Goal: Task Accomplishment & Management: Manage account settings

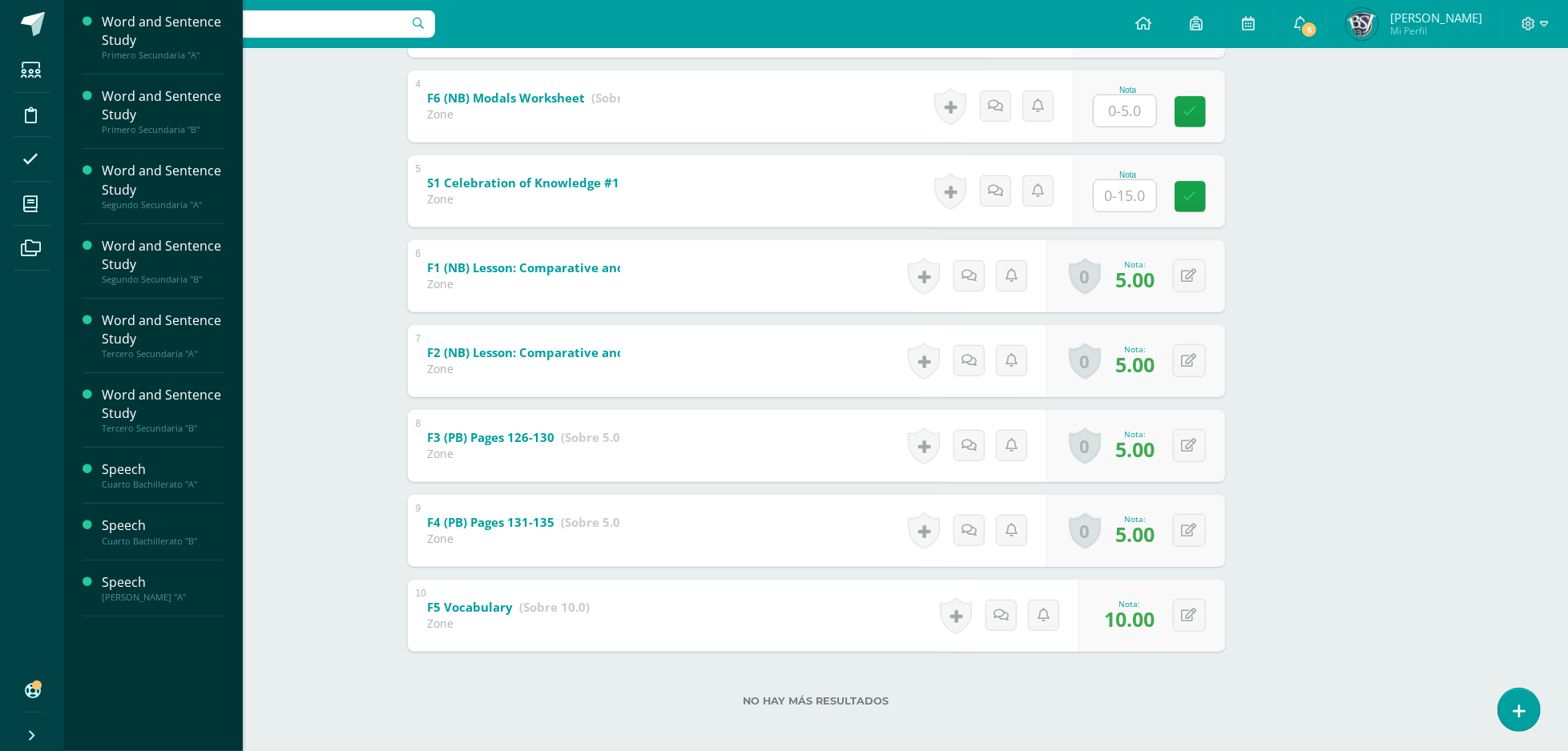
scroll to position [584, 0]
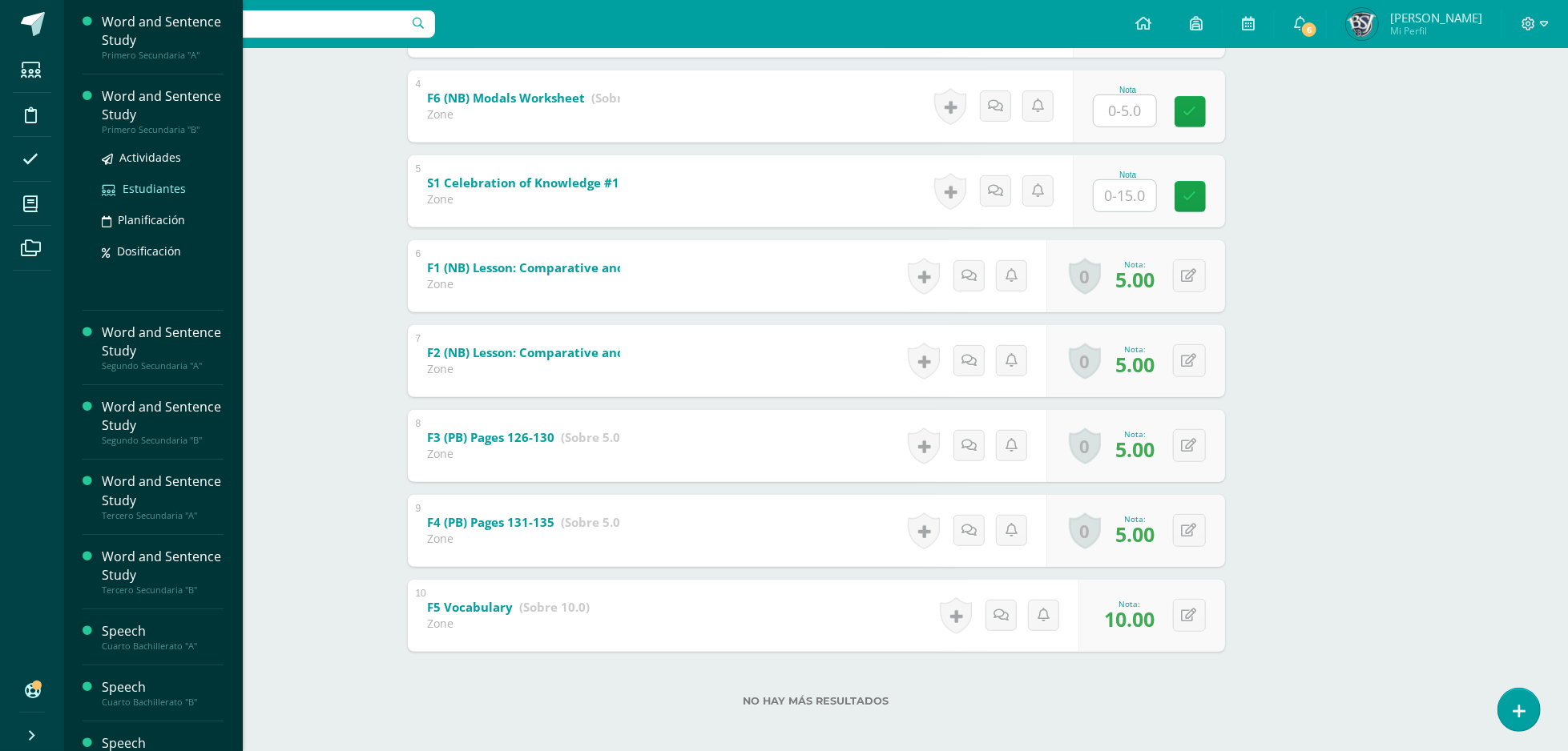
click at [157, 184] on span "Estudiantes" at bounding box center [154, 189] width 64 height 15
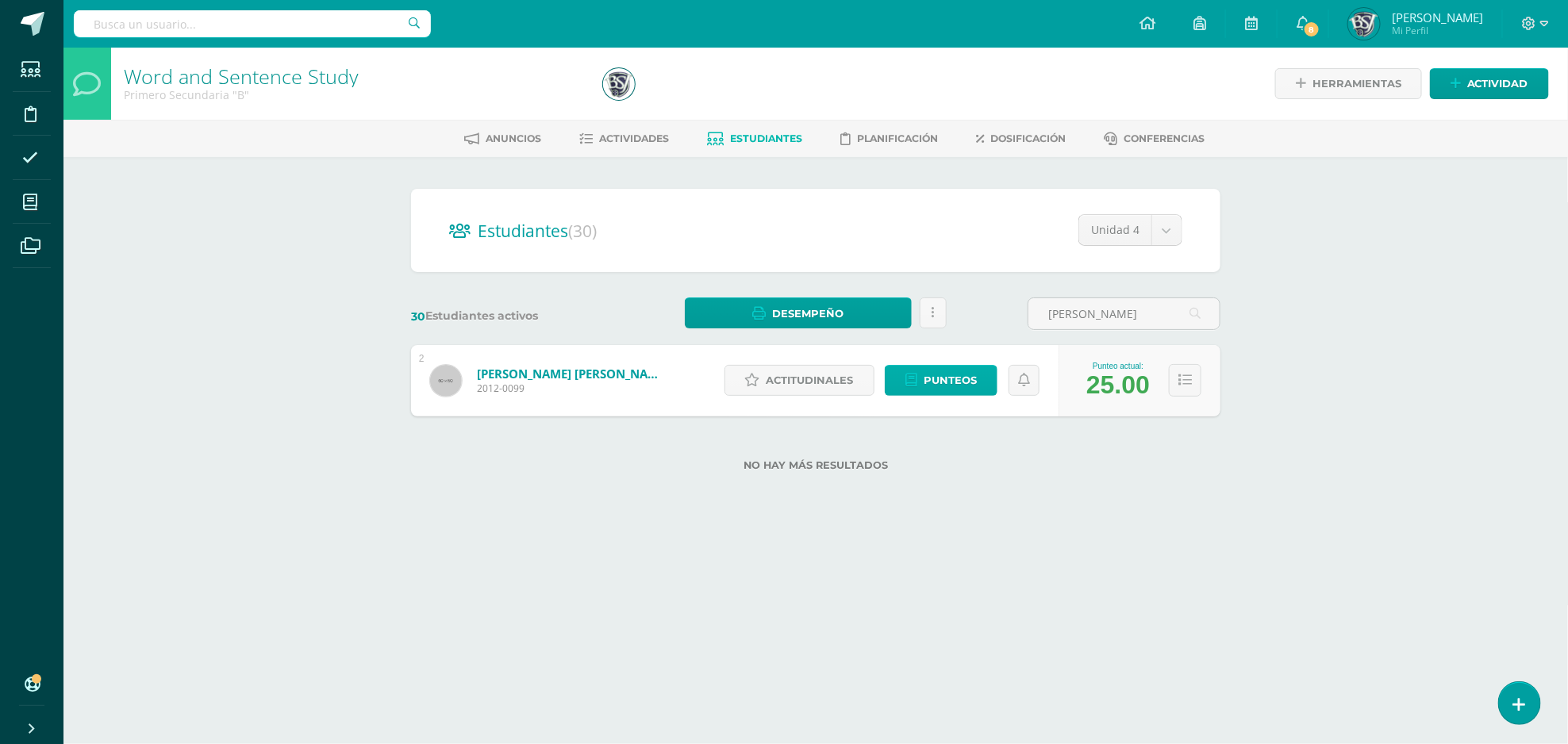
type input "alonzo"
click at [959, 385] on span "Punteos" at bounding box center [950, 380] width 53 height 30
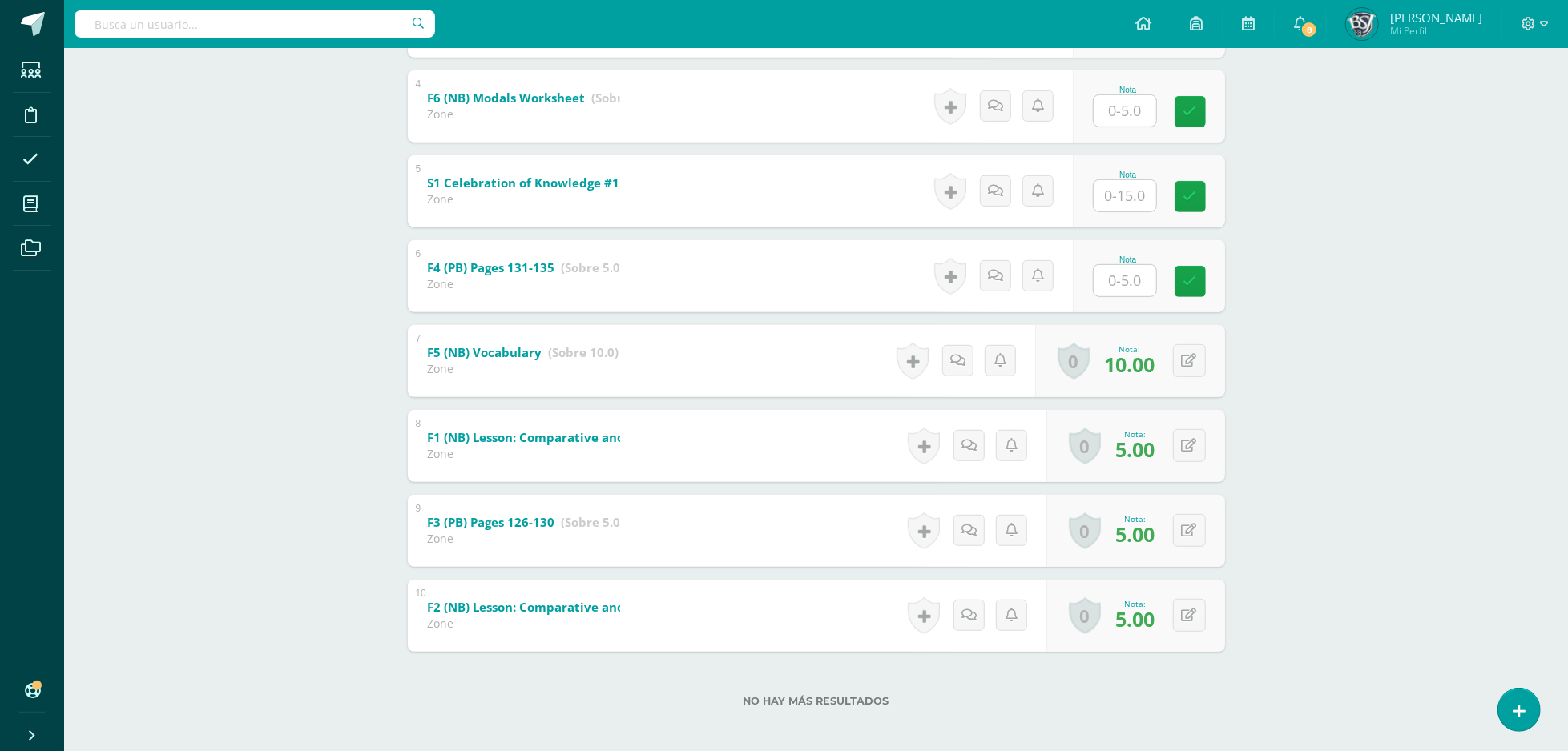
scroll to position [591, 0]
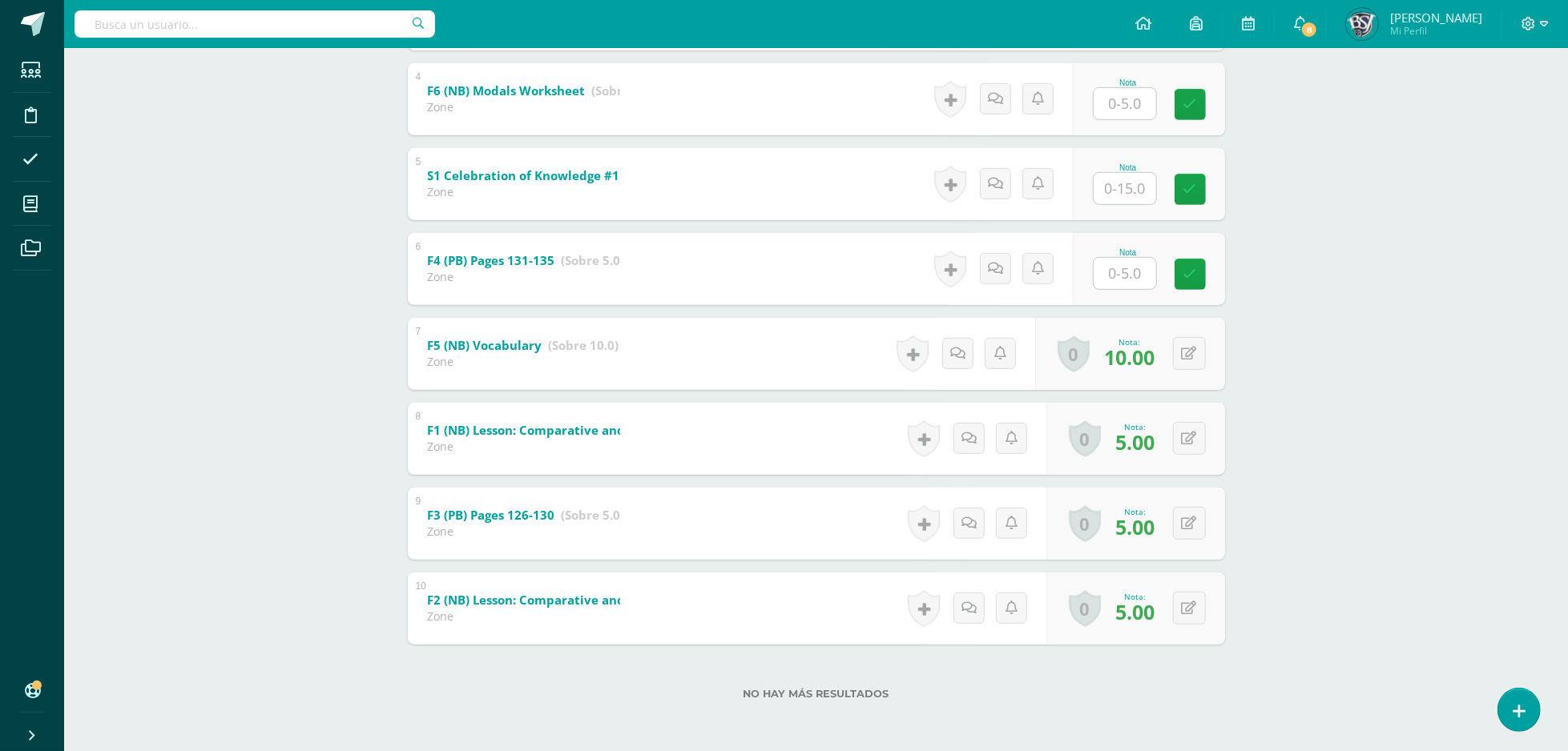
click at [1126, 280] on input "text" at bounding box center [1124, 273] width 63 height 31
type input "5"
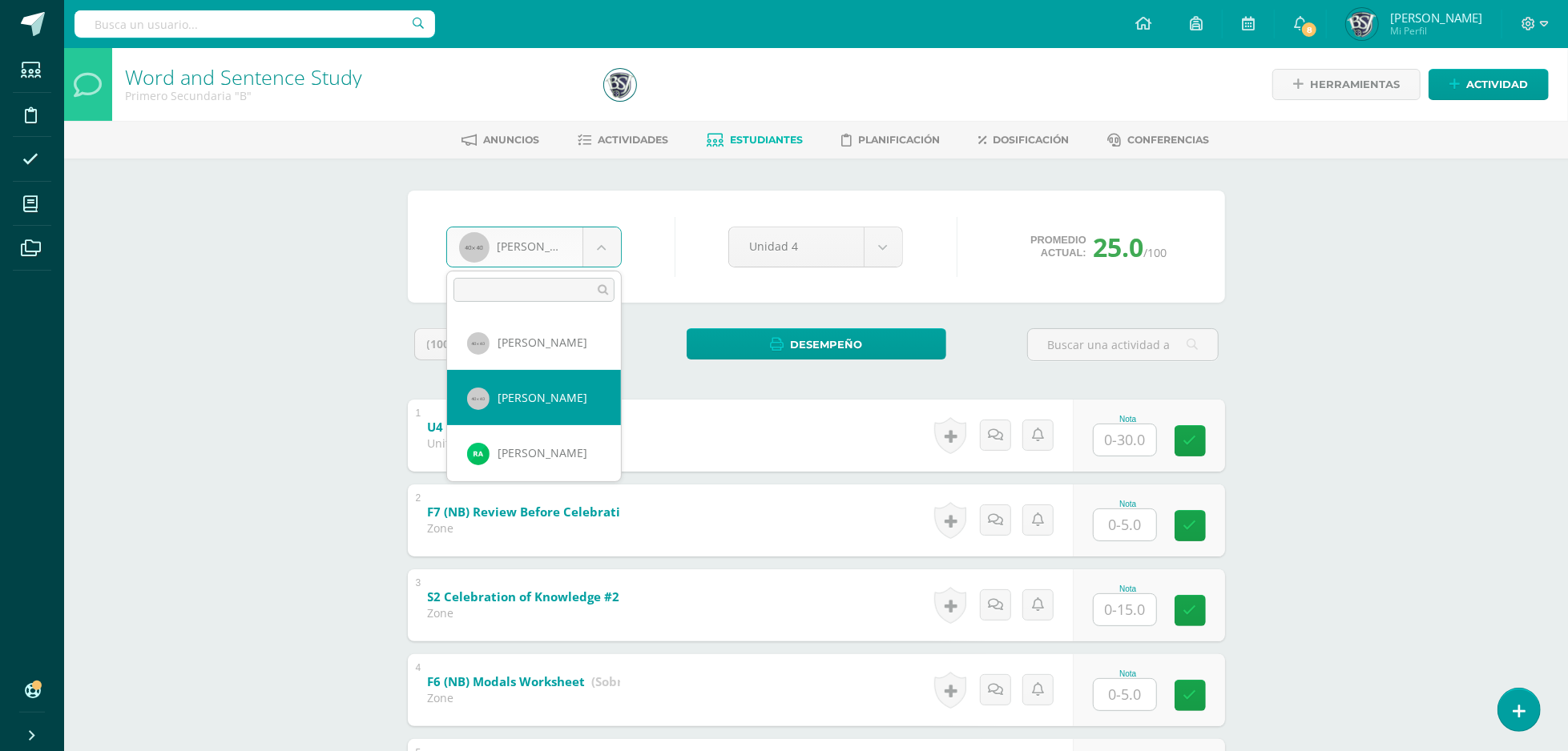
click at [514, 254] on body "Estudiantes Disciplina Asistencia Mis cursos Archivos Soporte Centro de ayuda Ú…" at bounding box center [784, 671] width 1568 height 1342
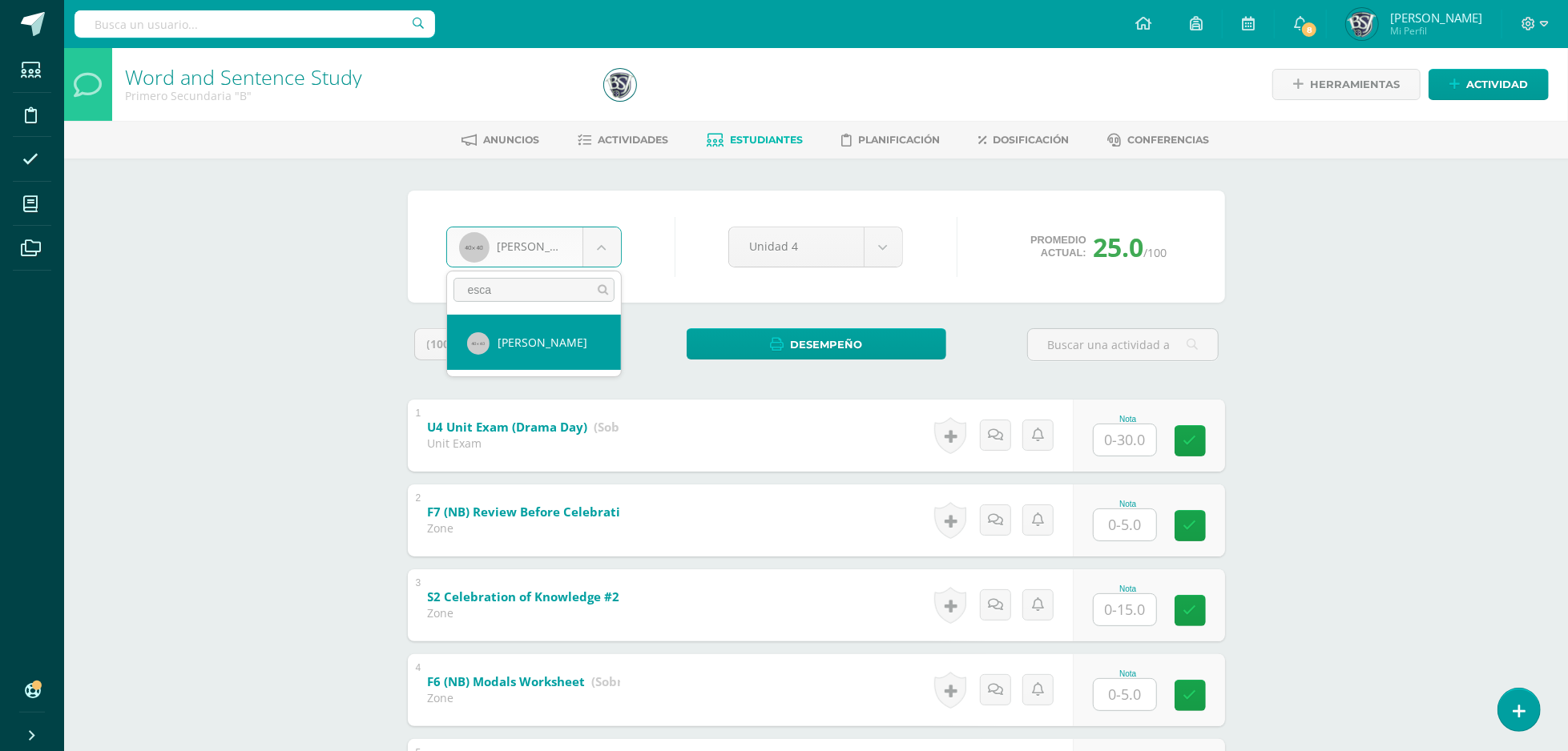
type input "esca"
select select "702"
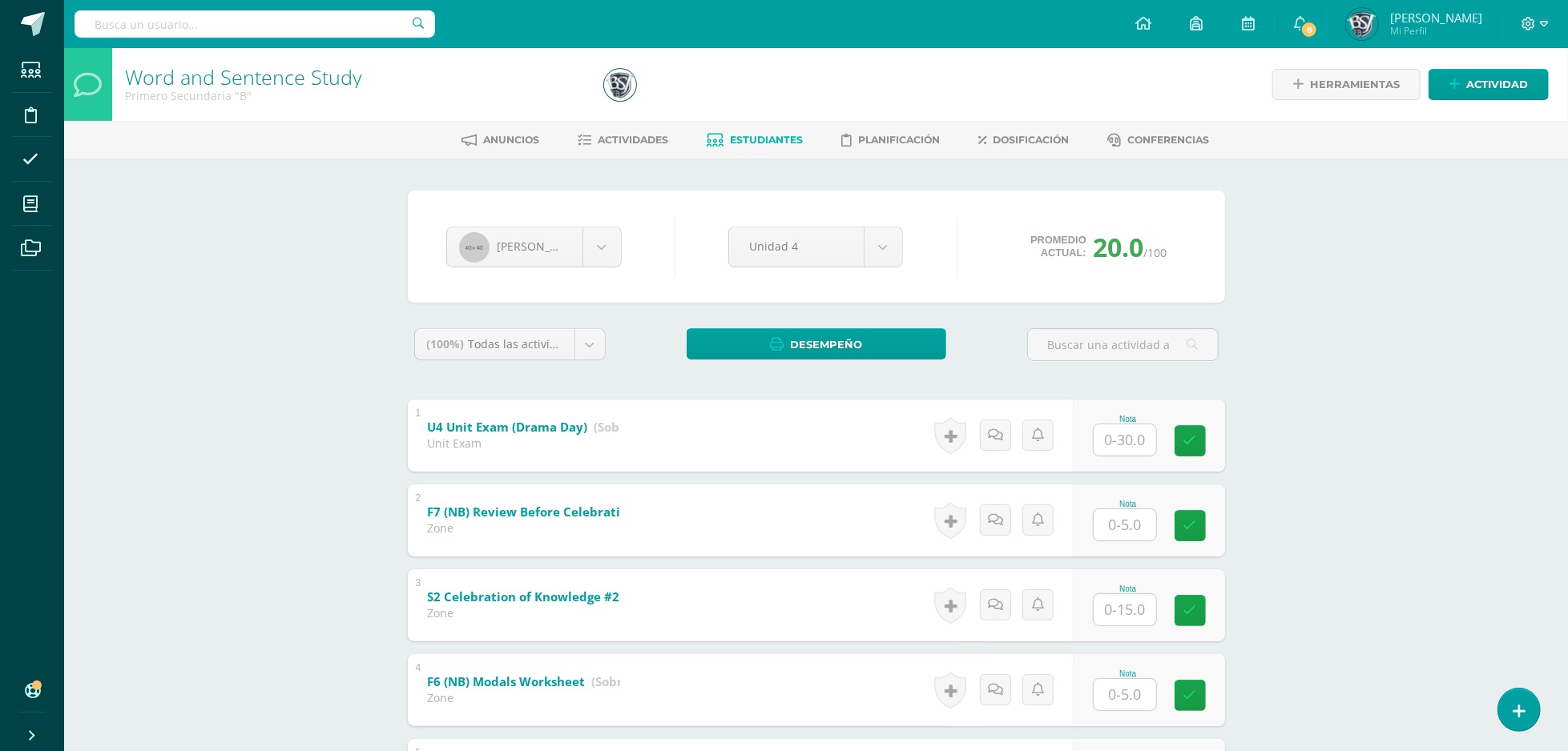
scroll to position [584, 0]
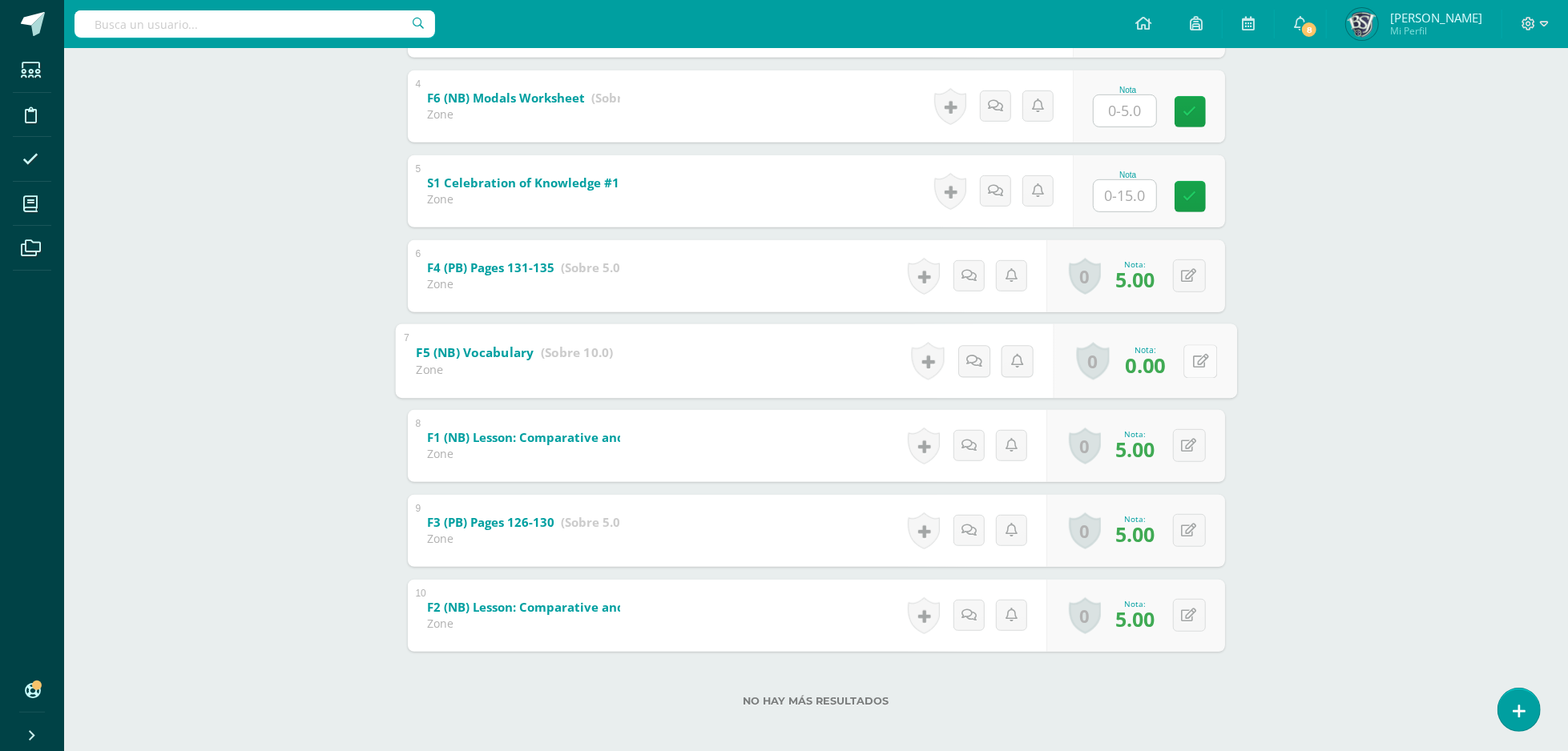
click at [1196, 362] on button at bounding box center [1200, 361] width 34 height 34
type input "10"
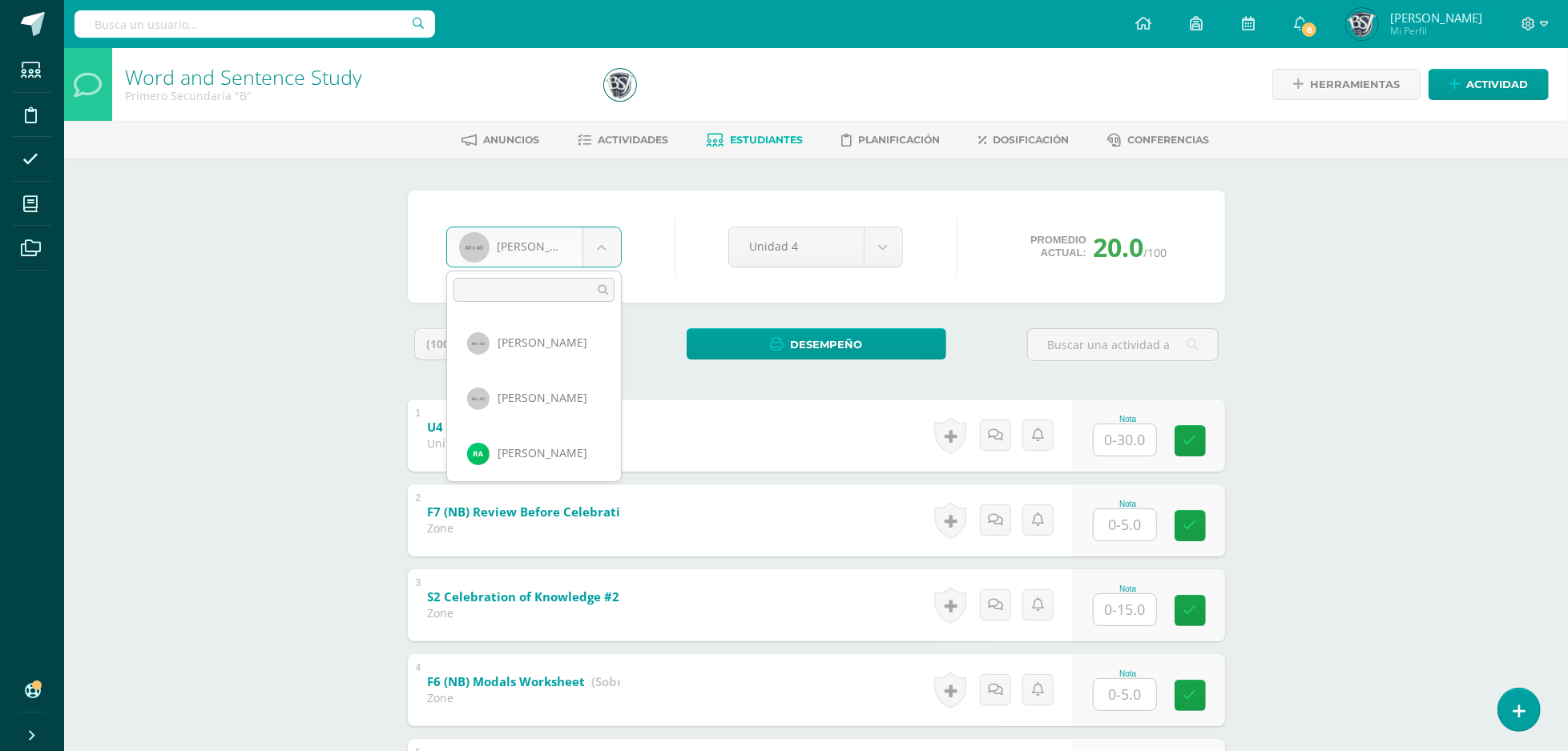
click at [556, 236] on body "Estudiantes Disciplina Asistencia Mis cursos Archivos Soporte Centro de ayuda Ú…" at bounding box center [784, 671] width 1568 height 1342
type input "s"
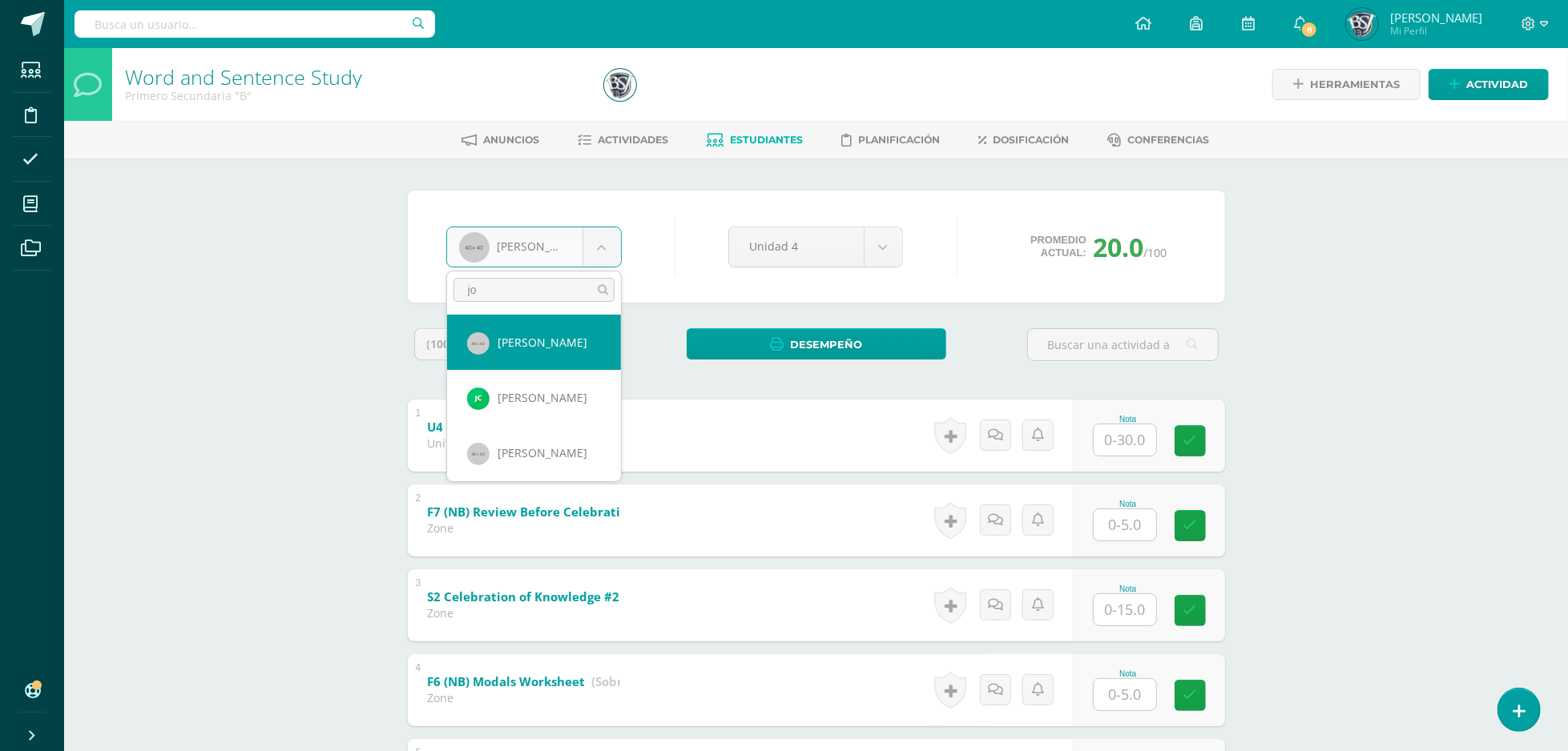
type input "j"
type input "contre"
select select "684"
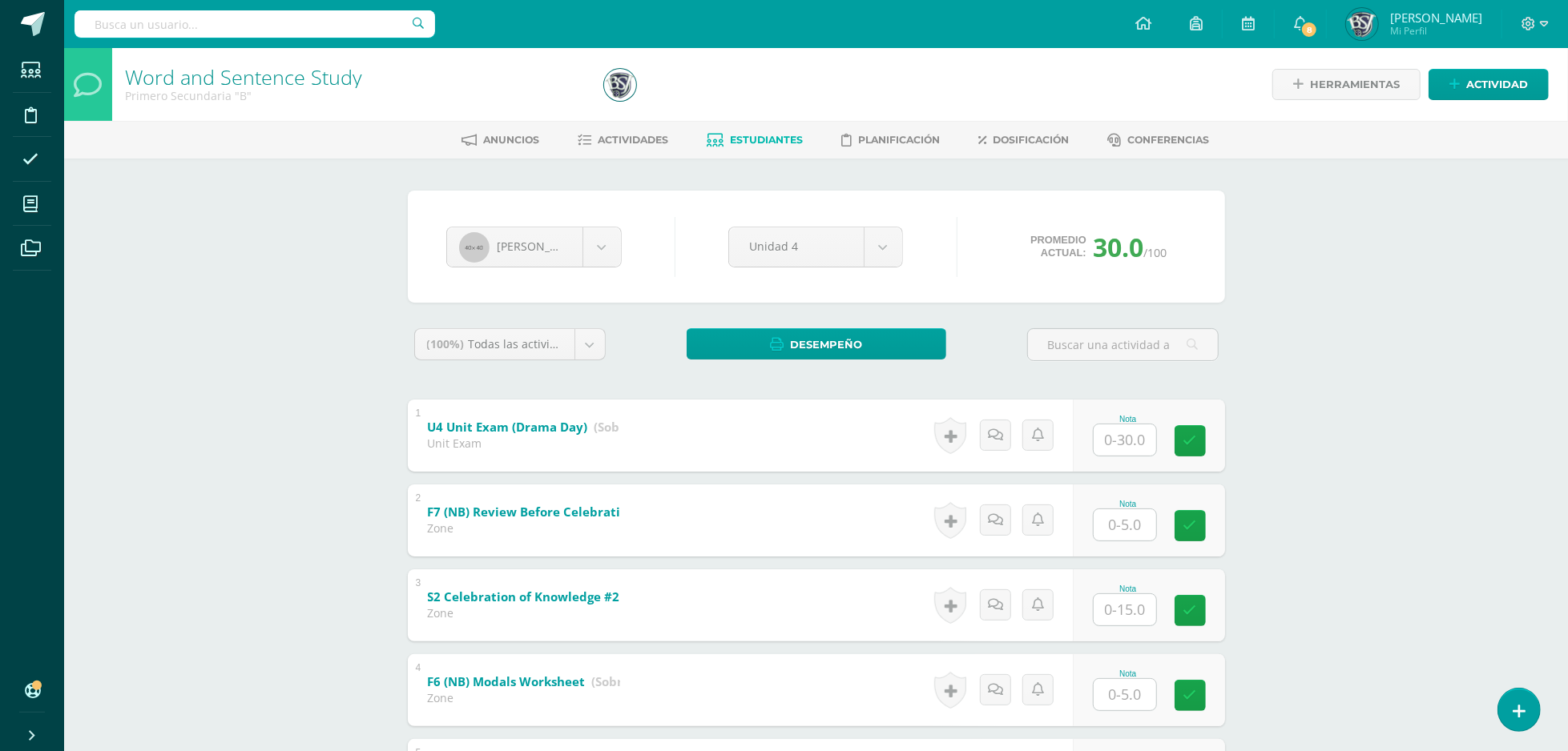
scroll to position [591, 0]
